Goal: Check status: Check status

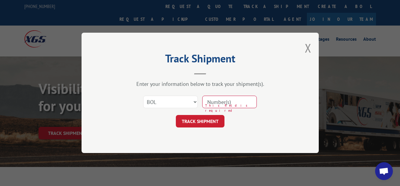
select select "bol"
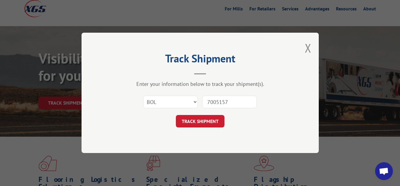
type input "7005157"
click button "TRACK SHIPMENT" at bounding box center [200, 121] width 49 height 12
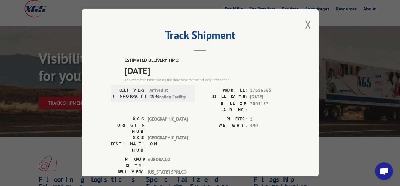
drag, startPoint x: 306, startPoint y: 23, endPoint x: 291, endPoint y: 36, distance: 19.9
click at [305, 24] on button "Close modal" at bounding box center [308, 25] width 7 height 16
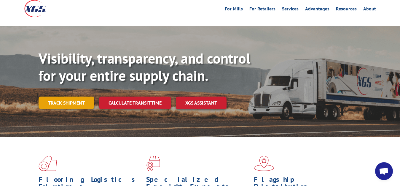
click at [44, 96] on link "Track shipment" at bounding box center [67, 102] width 56 height 12
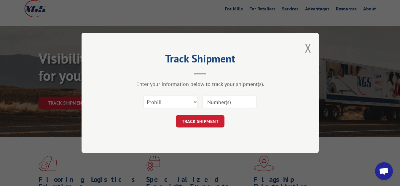
scroll to position [0, 0]
click at [143, 96] on select "Select category... Probill BOL PO" at bounding box center [170, 102] width 55 height 12
select select "bol"
click option "BOL" at bounding box center [0, 0] width 0 height 0
drag, startPoint x: 221, startPoint y: 98, endPoint x: 240, endPoint y: 63, distance: 39.7
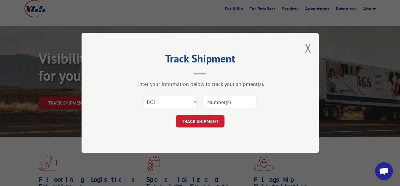
click at [234, 96] on input at bounding box center [229, 102] width 55 height 12
type input "7005156"
click button "TRACK SHIPMENT" at bounding box center [200, 121] width 49 height 12
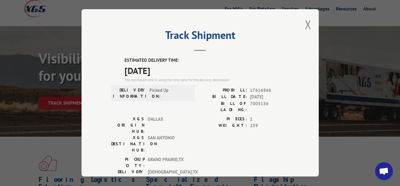
drag, startPoint x: 304, startPoint y: 25, endPoint x: 242, endPoint y: 54, distance: 69.1
click at [305, 27] on button "Close modal" at bounding box center [308, 25] width 7 height 16
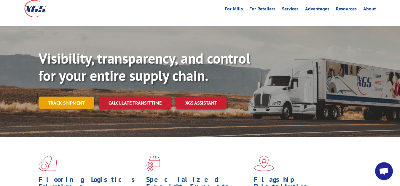
click at [59, 96] on link "Track shipment" at bounding box center [67, 102] width 56 height 12
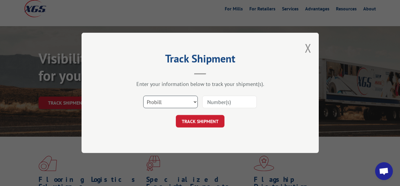
click at [143, 96] on select "Select category... Probill BOL PO" at bounding box center [170, 102] width 55 height 12
select select "bol"
click option "BOL" at bounding box center [0, 0] width 0 height 0
click at [217, 104] on input at bounding box center [229, 102] width 55 height 12
type input "7005462"
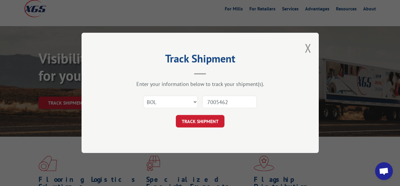
click button "TRACK SHIPMENT" at bounding box center [200, 121] width 49 height 12
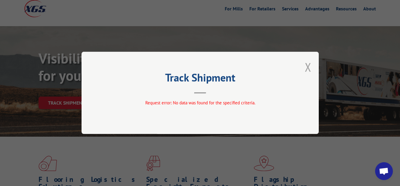
click at [307, 68] on button "Close modal" at bounding box center [308, 67] width 7 height 16
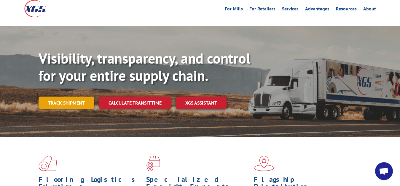
click at [79, 96] on link "Track shipment" at bounding box center [67, 102] width 56 height 12
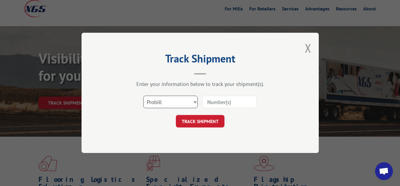
click at [143, 96] on select "Select category... Probill BOL PO" at bounding box center [170, 102] width 55 height 12
select select "bol"
click option "BOL" at bounding box center [0, 0] width 0 height 0
click at [215, 103] on input at bounding box center [229, 102] width 55 height 12
click at [236, 100] on input at bounding box center [229, 102] width 55 height 12
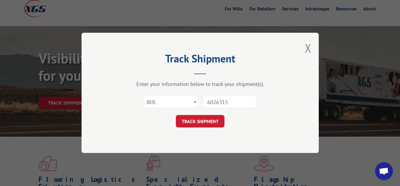
type input "6026315"
click button "TRACK SHIPMENT" at bounding box center [200, 121] width 49 height 12
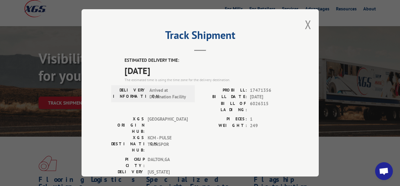
drag, startPoint x: 304, startPoint y: 23, endPoint x: 206, endPoint y: 97, distance: 122.8
click at [305, 26] on button "Close modal" at bounding box center [308, 25] width 7 height 16
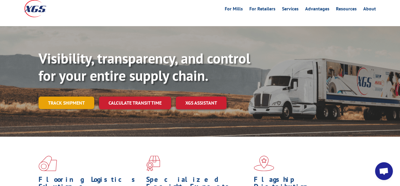
drag, startPoint x: 74, startPoint y: 92, endPoint x: 102, endPoint y: 108, distance: 32.4
click at [74, 96] on link "Track shipment" at bounding box center [67, 102] width 56 height 12
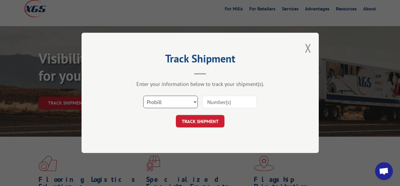
click at [143, 96] on select "Select category... Probill BOL PO" at bounding box center [170, 102] width 55 height 12
select select "bol"
click option "BOL" at bounding box center [0, 0] width 0 height 0
click at [215, 100] on input at bounding box center [229, 102] width 55 height 12
type input "7005462"
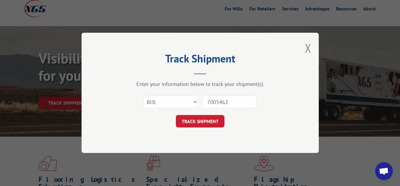
click button "TRACK SHIPMENT" at bounding box center [200, 121] width 49 height 12
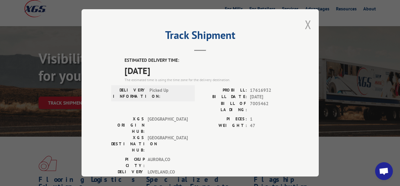
click at [305, 24] on button "Close modal" at bounding box center [308, 25] width 7 height 16
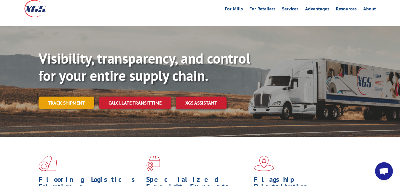
click at [57, 96] on link "Track shipment" at bounding box center [67, 102] width 56 height 12
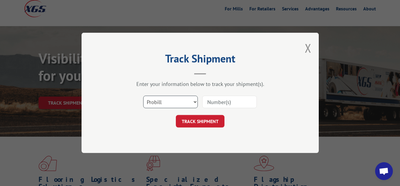
click at [143, 96] on select "Select category... Probill BOL PO" at bounding box center [170, 102] width 55 height 12
select select "bol"
click option "BOL" at bounding box center [0, 0] width 0 height 0
click at [216, 101] on input at bounding box center [229, 102] width 55 height 12
type input "7005461"
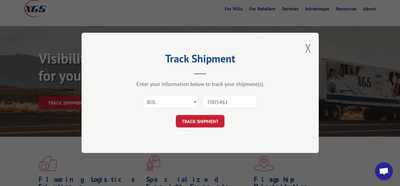
click button "TRACK SHIPMENT" at bounding box center [200, 121] width 49 height 12
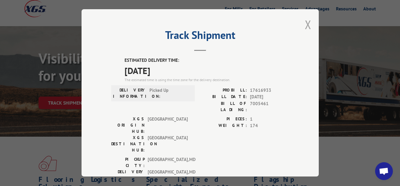
click at [305, 22] on button "Close modal" at bounding box center [308, 25] width 7 height 16
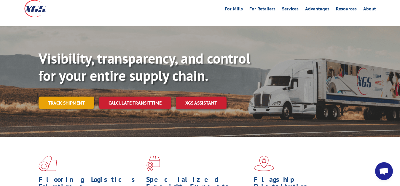
click at [64, 96] on link "Track shipment" at bounding box center [67, 102] width 56 height 12
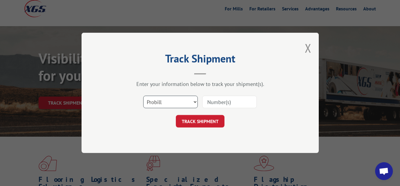
click at [143, 96] on select "Select category... Probill BOL PO" at bounding box center [170, 102] width 55 height 12
select select "bol"
click option "BOL" at bounding box center [0, 0] width 0 height 0
click at [213, 103] on input at bounding box center [229, 102] width 55 height 12
